Goal: Information Seeking & Learning: Stay updated

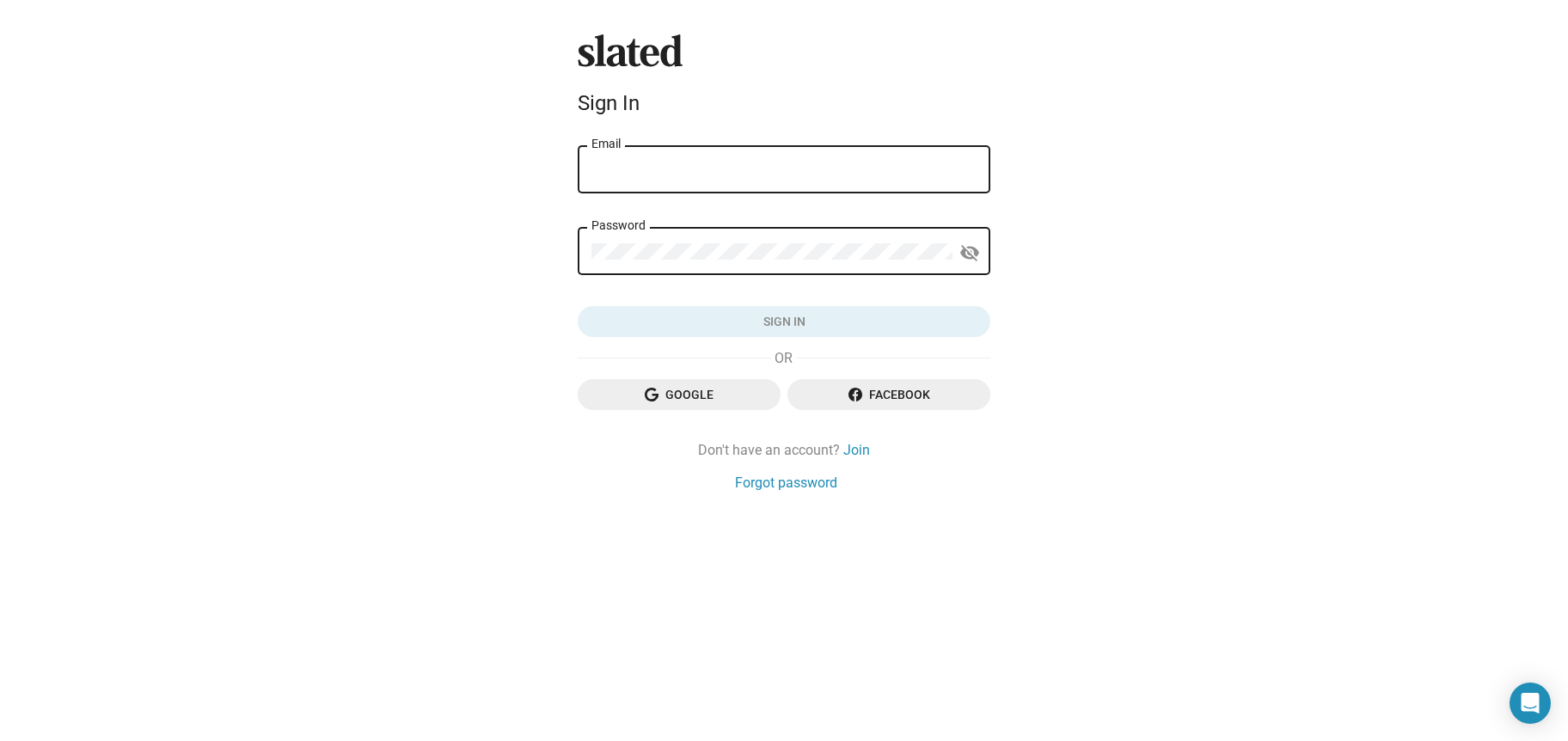
type input "[EMAIL_ADDRESS][DOMAIN_NAME]"
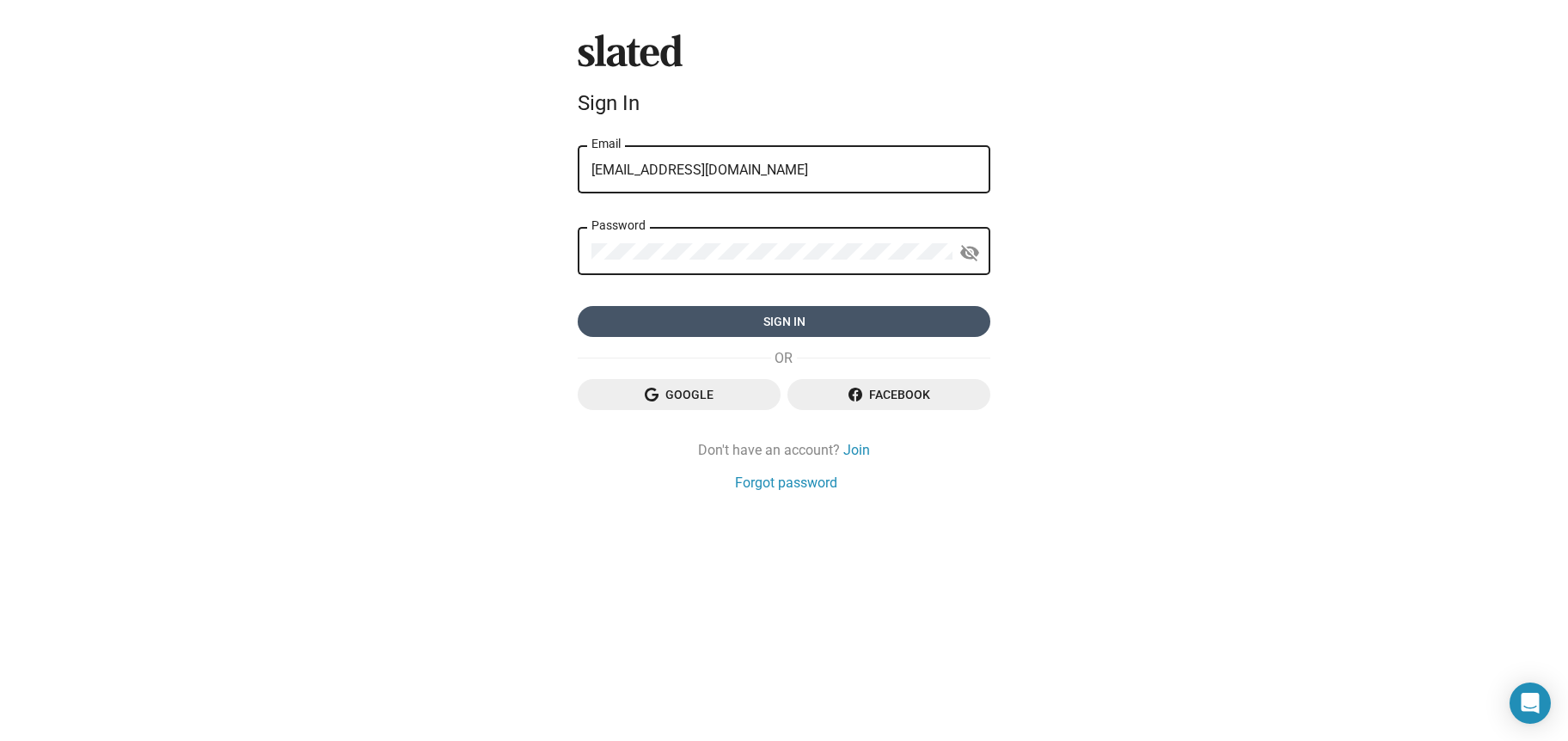
click at [680, 323] on span "Sign in" at bounding box center [783, 322] width 385 height 31
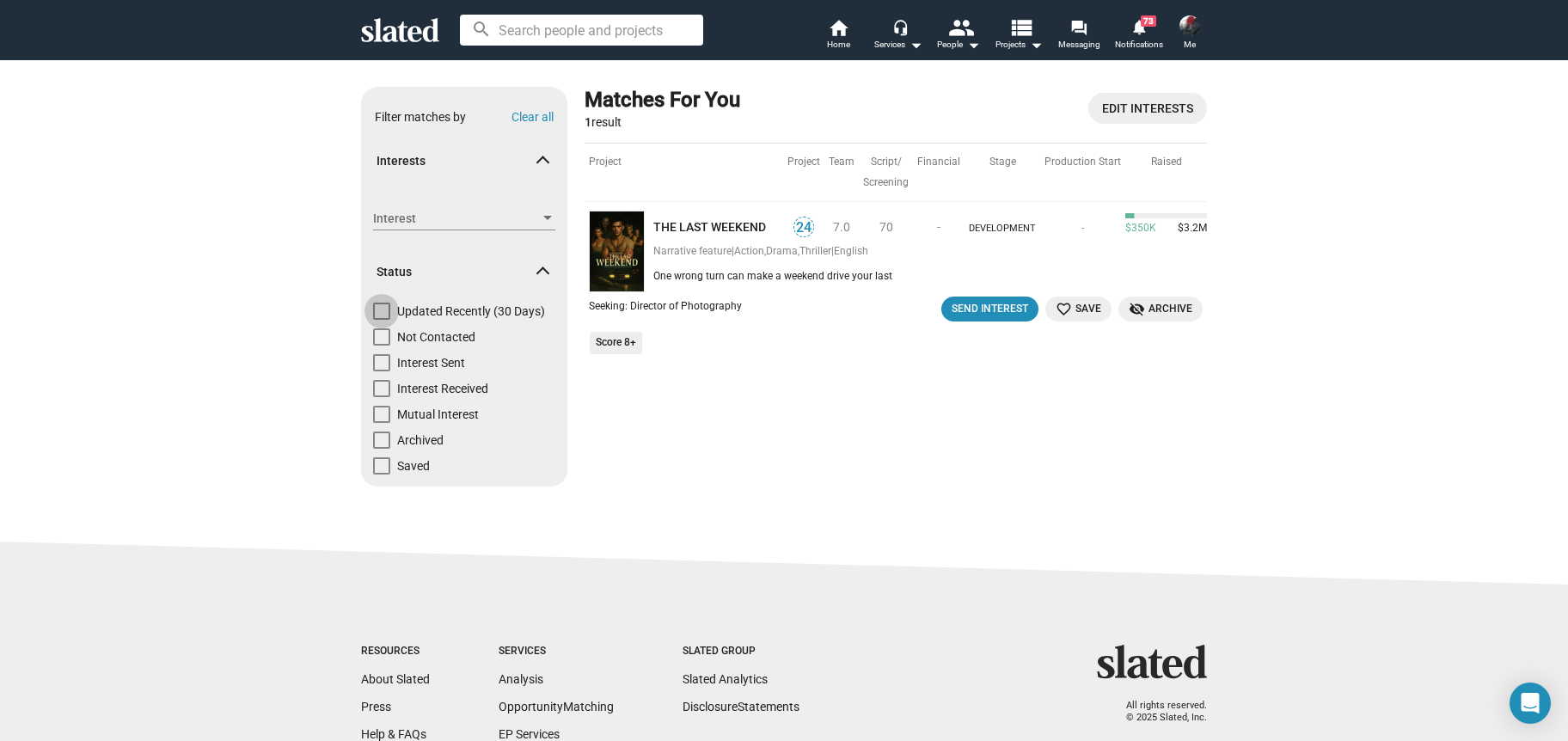
click at [378, 312] on span at bounding box center [381, 311] width 17 height 17
click at [381, 320] on input "Updated Recently (30 Days)" at bounding box center [381, 320] width 1 height 1
checkbox input "true"
